Goal: Information Seeking & Learning: Learn about a topic

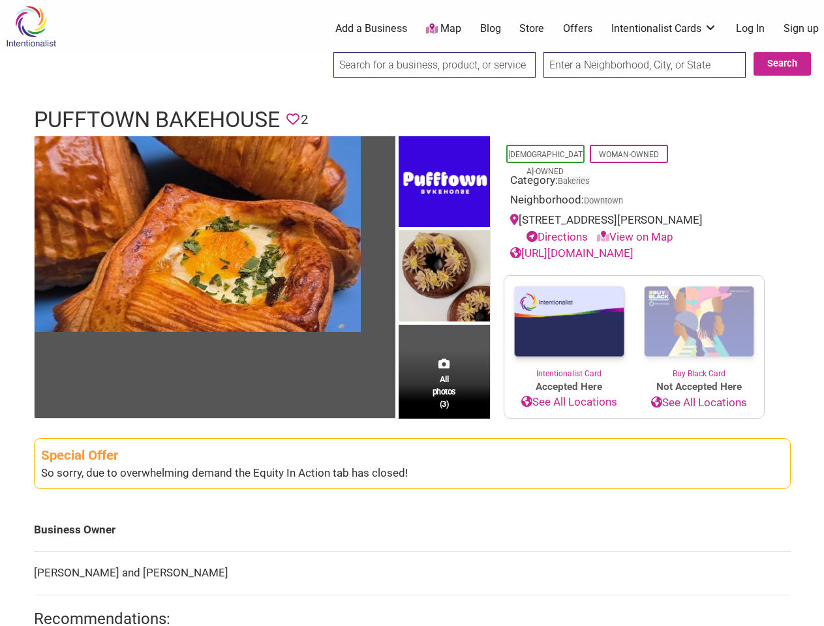
click at [412, 313] on img at bounding box center [444, 277] width 91 height 95
click at [0, 0] on img at bounding box center [0, 0] width 0 height 0
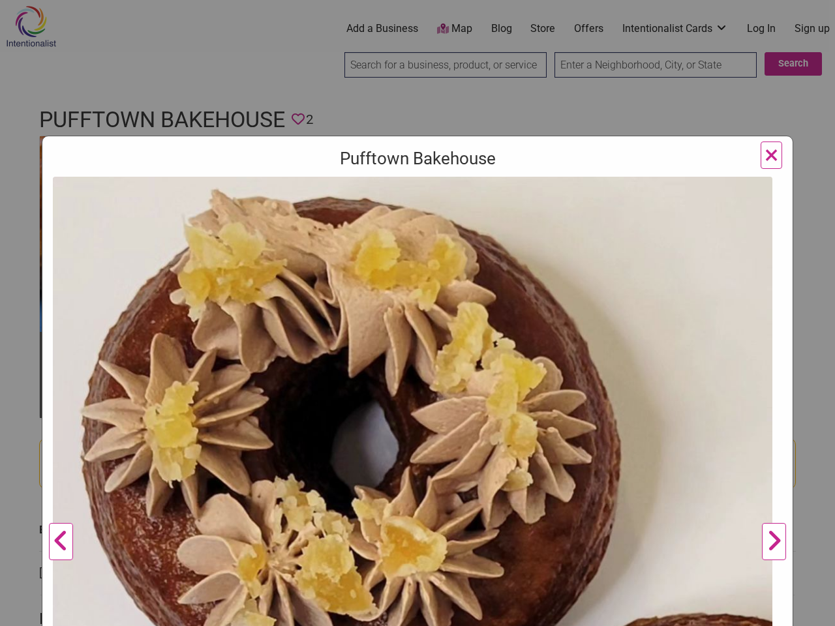
click at [444, 277] on img at bounding box center [413, 537] width 720 height 720
click at [444, 384] on img at bounding box center [413, 537] width 720 height 720
click at [809, 611] on div "Pufftown Bakehouse Previous Next 1 2 3 ×" at bounding box center [417, 313] width 835 height 626
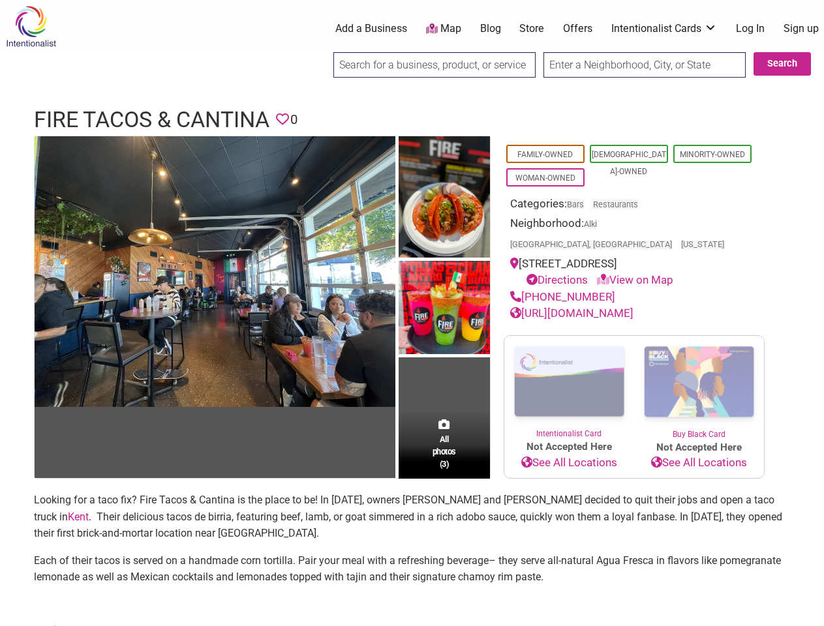
click at [412, 313] on img at bounding box center [444, 309] width 91 height 97
click at [0, 0] on img at bounding box center [0, 0] width 0 height 0
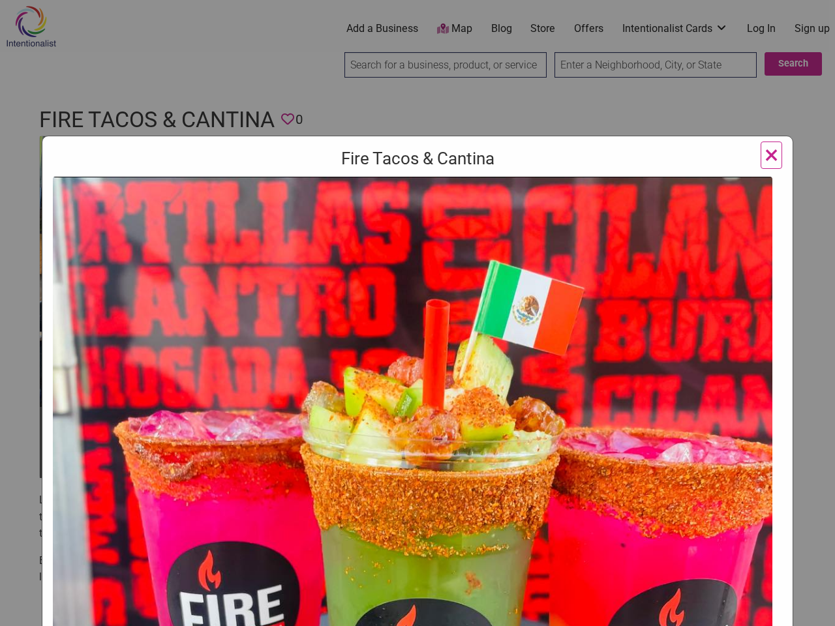
click at [444, 308] on img at bounding box center [413, 545] width 720 height 736
click at [444, 424] on img at bounding box center [413, 545] width 720 height 736
click at [809, 611] on div "Fire Tacos & Cantina Previous Next 1 2 3 ×" at bounding box center [417, 313] width 835 height 626
